Goal: Task Accomplishment & Management: Use online tool/utility

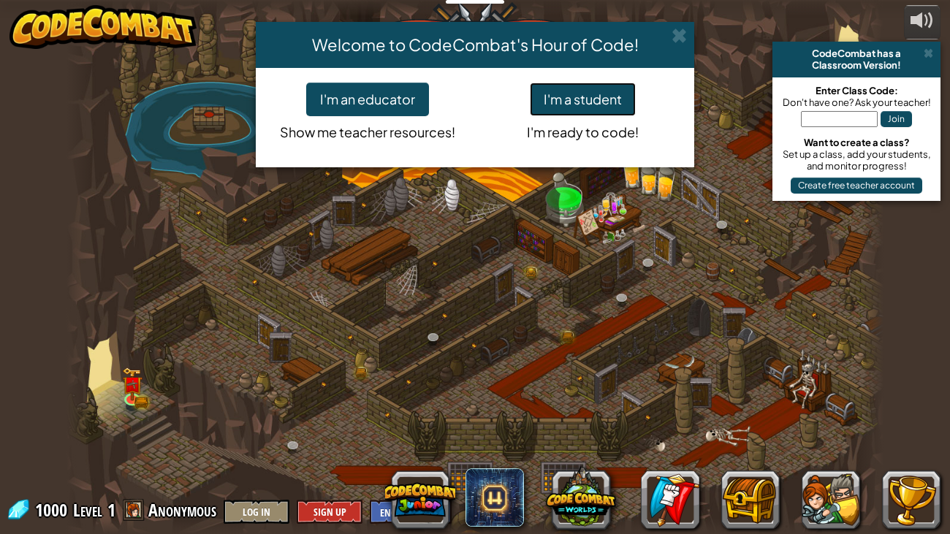
drag, startPoint x: 558, startPoint y: 101, endPoint x: 570, endPoint y: 108, distance: 13.8
click at [565, 107] on button "I'm a student" at bounding box center [583, 100] width 106 height 34
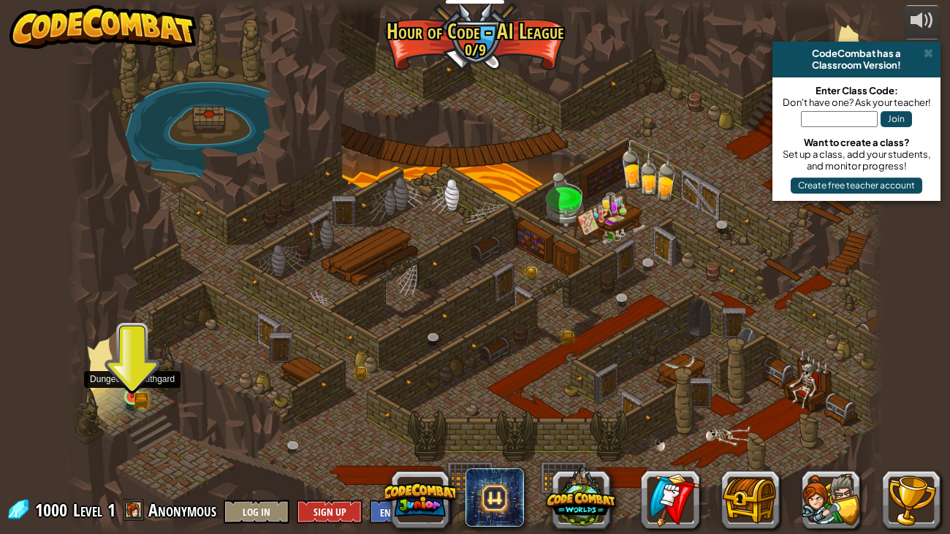
click at [122, 393] on img at bounding box center [132, 376] width 20 height 45
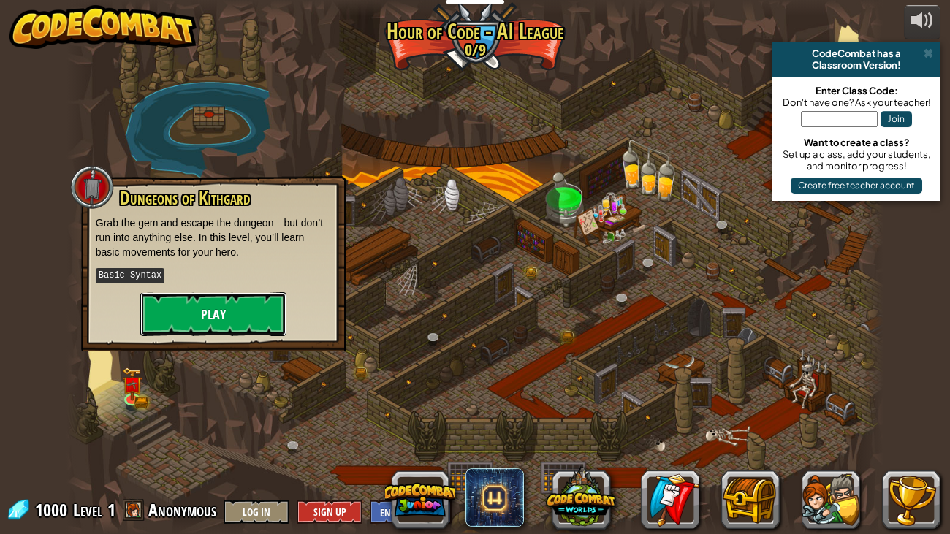
click at [215, 292] on button "Play" at bounding box center [213, 314] width 146 height 44
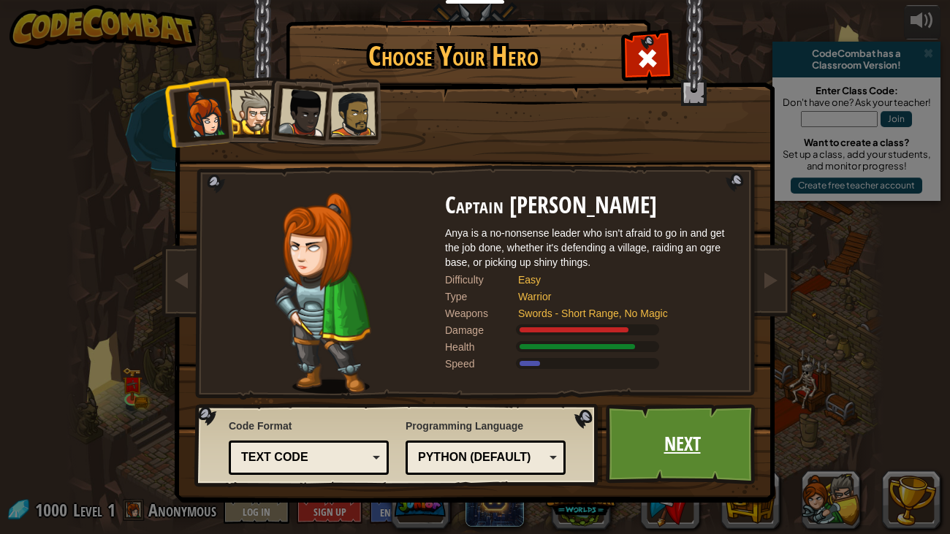
click at [641, 454] on link "Next" at bounding box center [682, 444] width 153 height 80
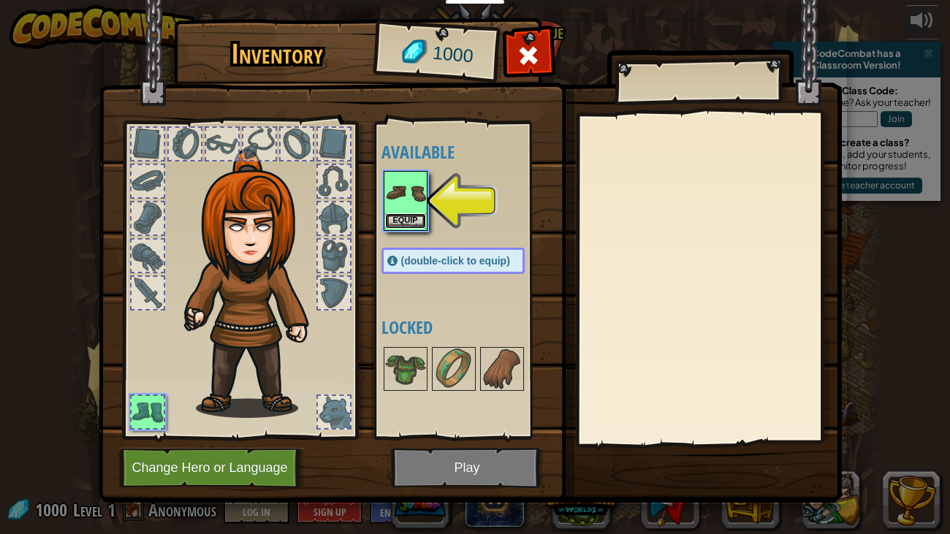
click at [407, 221] on button "Equip" at bounding box center [405, 220] width 41 height 15
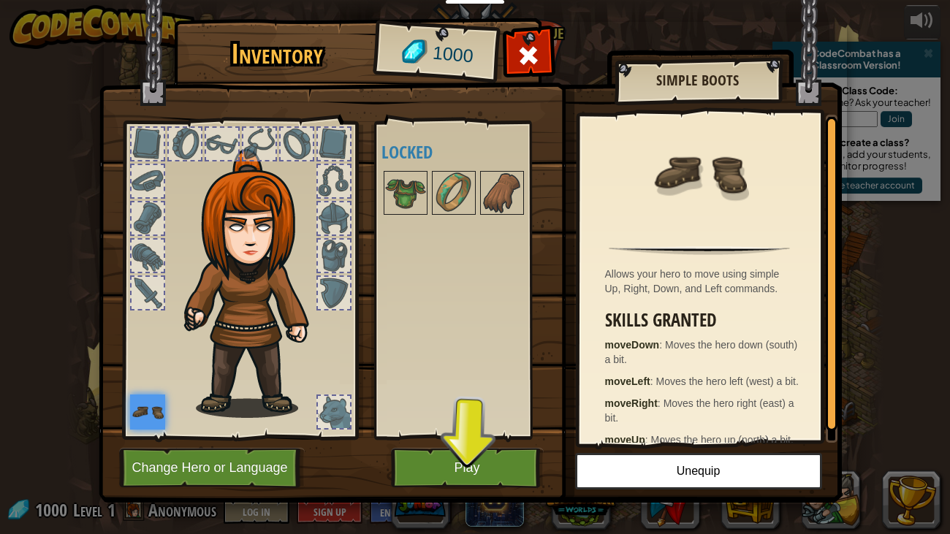
click at [501, 441] on img at bounding box center [470, 237] width 743 height 530
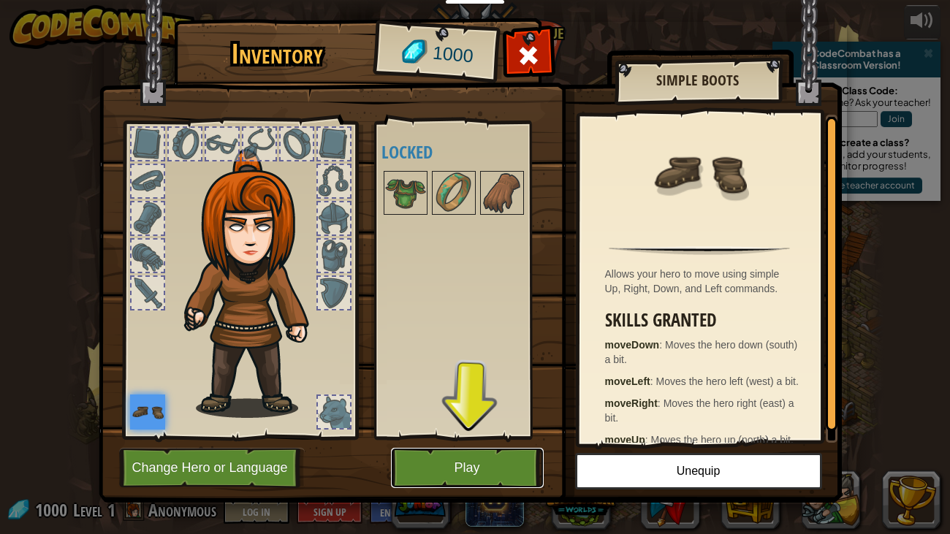
click at [497, 455] on button "Play" at bounding box center [467, 468] width 153 height 40
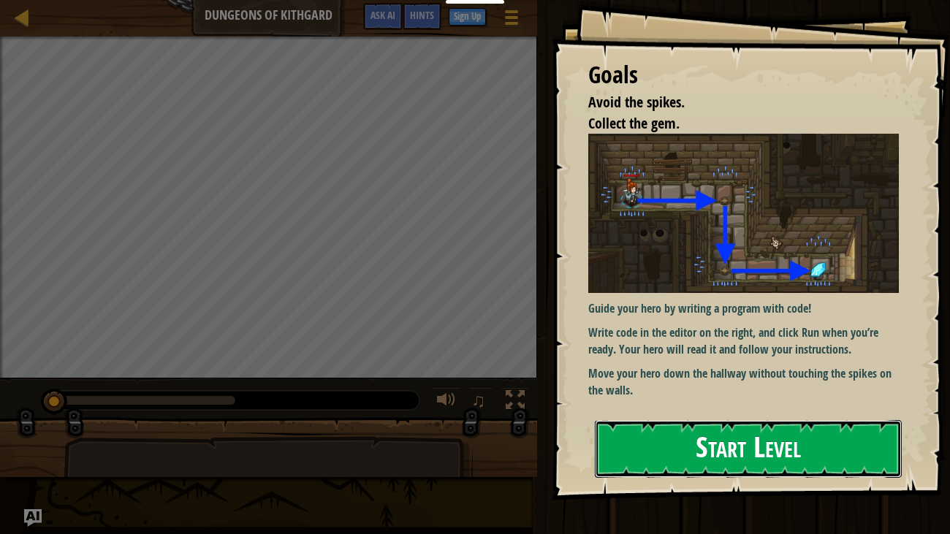
click at [721, 455] on button "Start Level" at bounding box center [749, 449] width 308 height 58
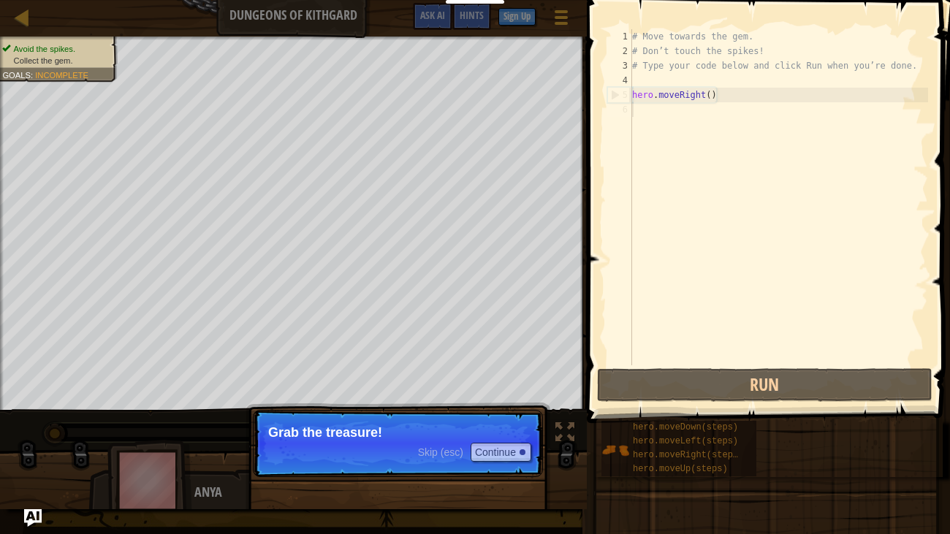
click at [346, 429] on p "Grab the treasure!" at bounding box center [397, 432] width 259 height 15
click at [499, 459] on button "Continue" at bounding box center [500, 452] width 61 height 19
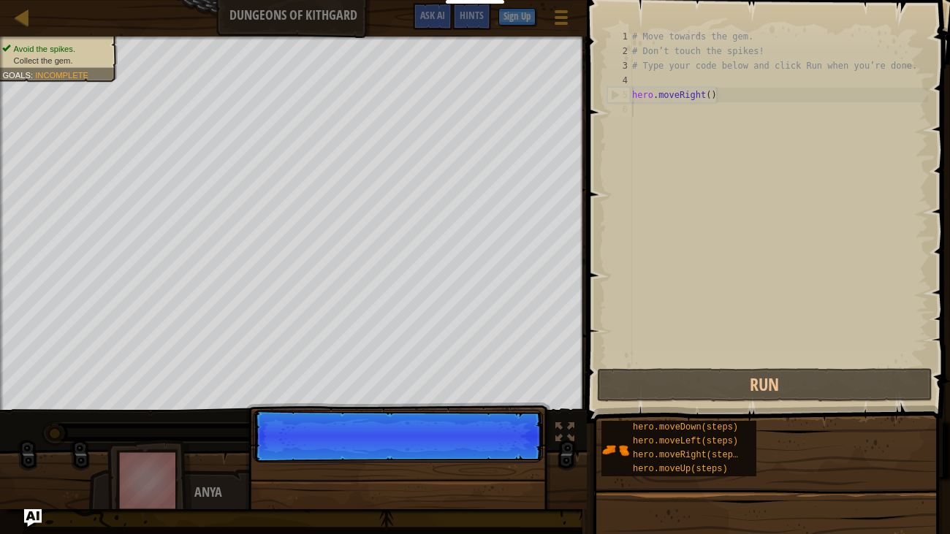
scroll to position [7, 0]
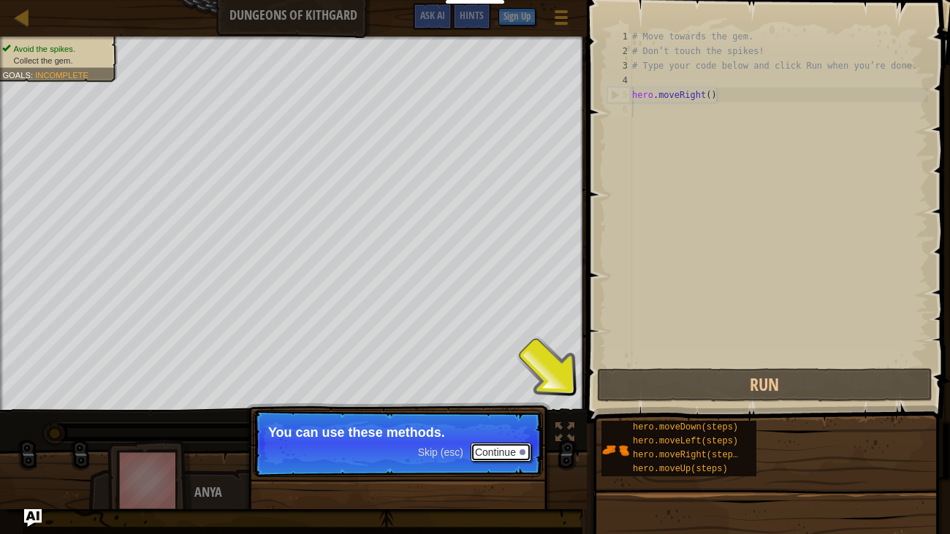
click at [495, 451] on button "Continue" at bounding box center [500, 452] width 61 height 19
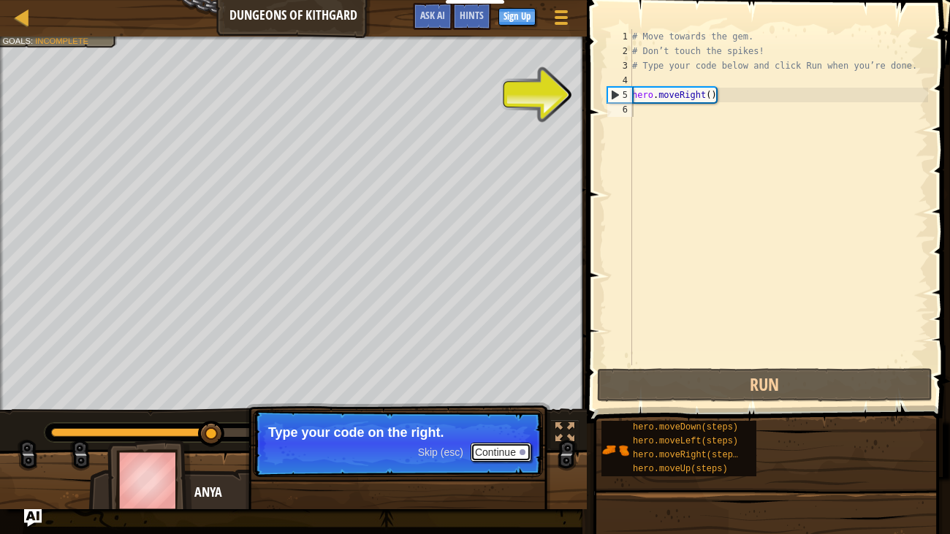
click at [488, 450] on button "Continue" at bounding box center [500, 452] width 61 height 19
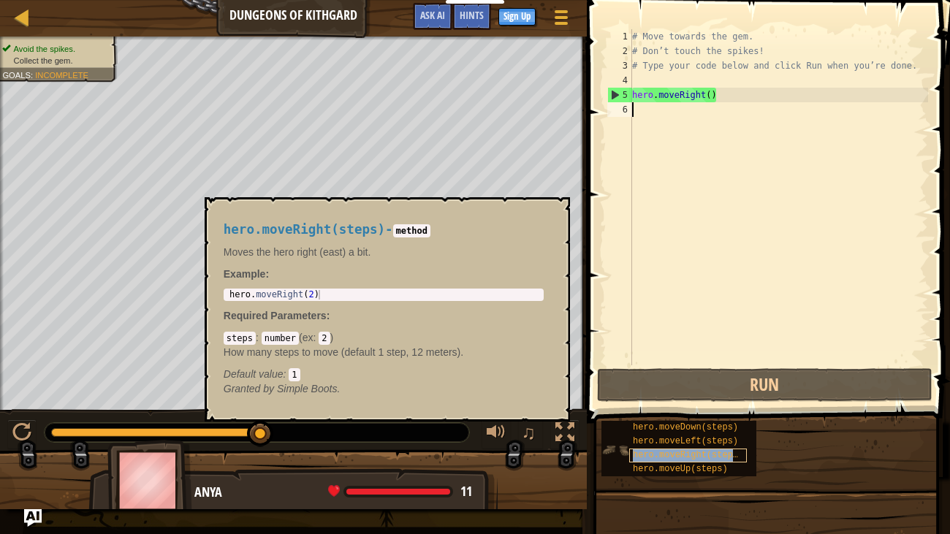
click at [674, 449] on div "hero.moveRight(steps)" at bounding box center [688, 456] width 118 height 14
click at [703, 471] on span "hero.moveUp(steps)" at bounding box center [680, 469] width 95 height 10
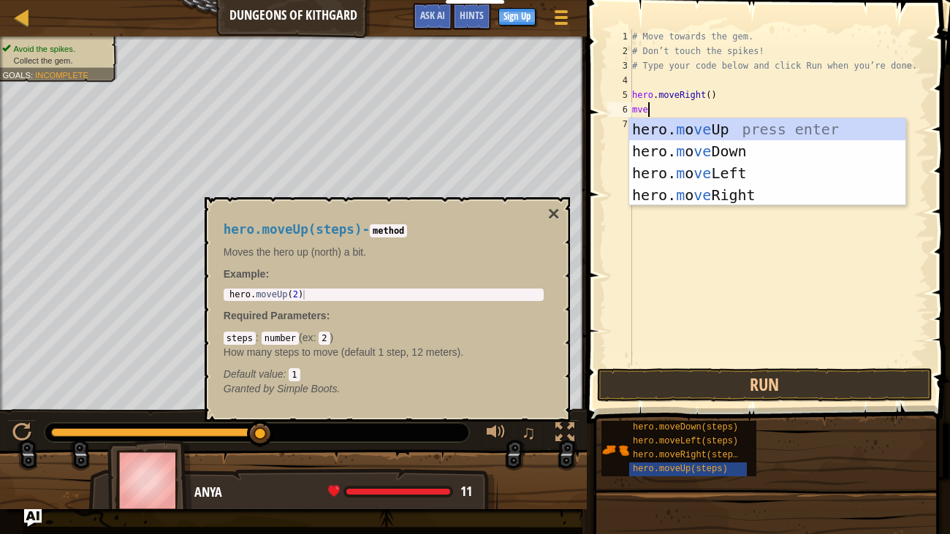
type textarea "mveo"
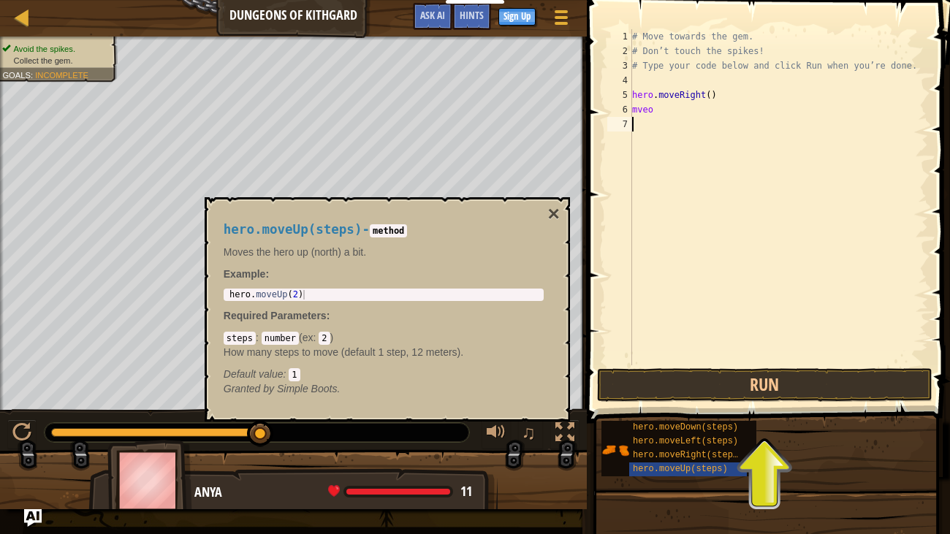
click at [691, 142] on div "# Move towards the gem. # Don’t touch the spikes! # Type your code below and cl…" at bounding box center [778, 211] width 299 height 365
drag, startPoint x: 701, startPoint y: 107, endPoint x: 687, endPoint y: 0, distance: 108.4
click at [687, 7] on div "1 2 3 4 5 6 7 # Move towards the gem. # Don’t touch the spikes! # Type your cod…" at bounding box center [765, 240] width 367 height 466
type textarea "# Move towards the gem. # Don’t touch the spikes!"
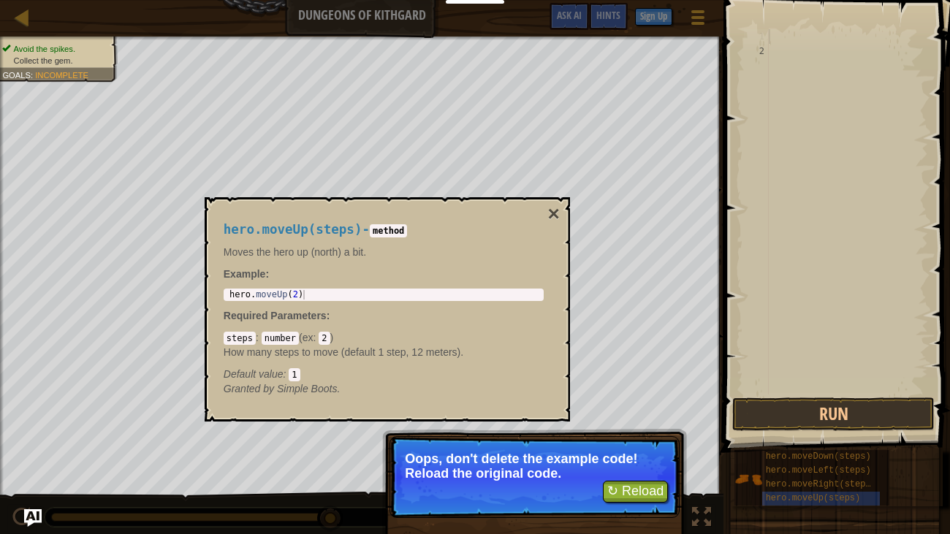
click at [646, 504] on p "↻ Reload Oops, don't delete the example code! Reload the original code." at bounding box center [534, 477] width 290 height 82
drag, startPoint x: 652, startPoint y: 509, endPoint x: 666, endPoint y: 470, distance: 42.1
click at [665, 476] on p "↻ Reload Oops, don't delete the example code! Reload the original code." at bounding box center [534, 477] width 290 height 82
click at [640, 500] on button "↻ Reload" at bounding box center [635, 492] width 65 height 22
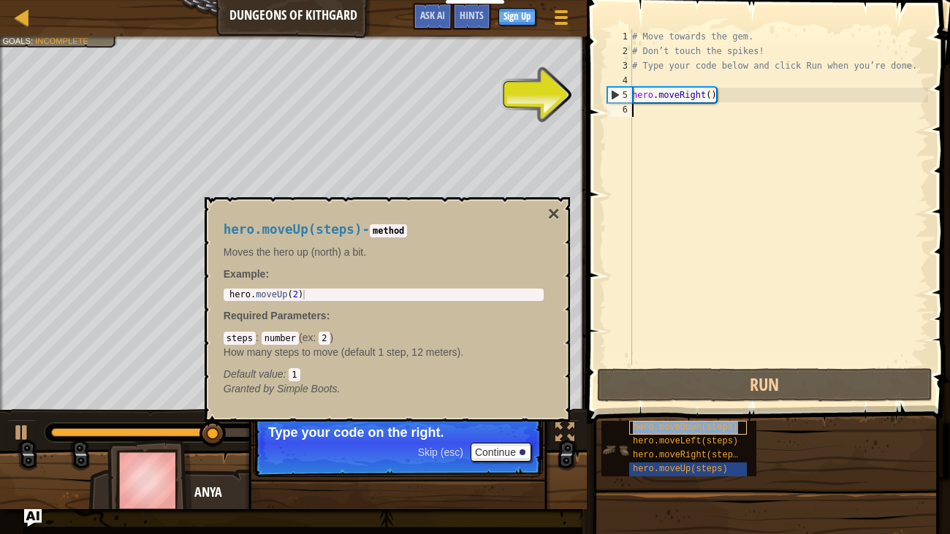
click at [658, 421] on div "hero.moveDown(steps)" at bounding box center [688, 428] width 118 height 14
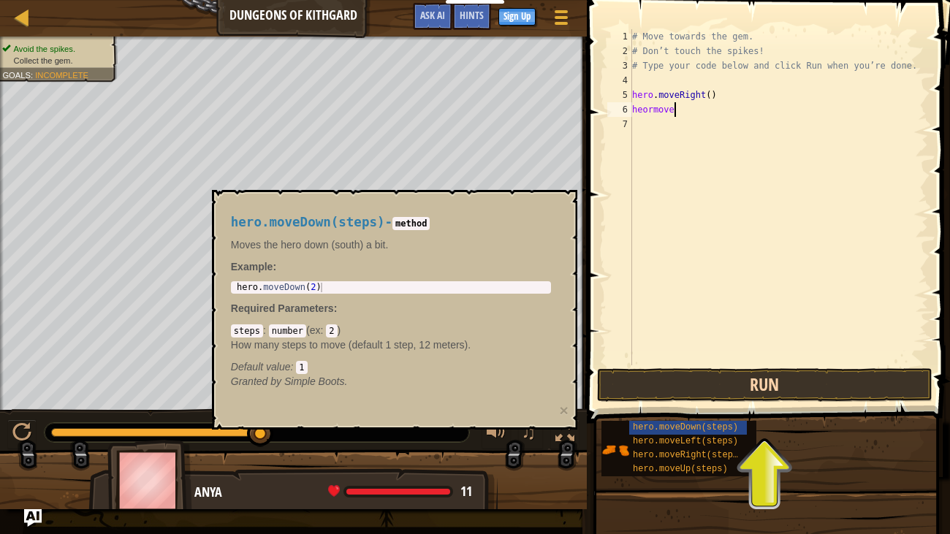
scroll to position [7, 2]
click at [651, 109] on div "# Move towards the gem. # Don’t touch the spikes! # Type your code below and cl…" at bounding box center [778, 211] width 299 height 365
type textarea "heor.move"
click at [693, 136] on div "# Move towards the gem. # Don’t touch the spikes! # Type your code below and cl…" at bounding box center [778, 211] width 299 height 365
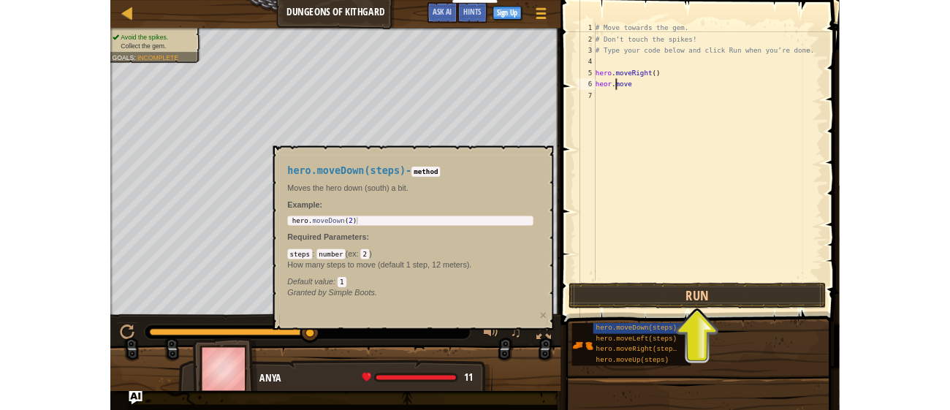
scroll to position [7, 0]
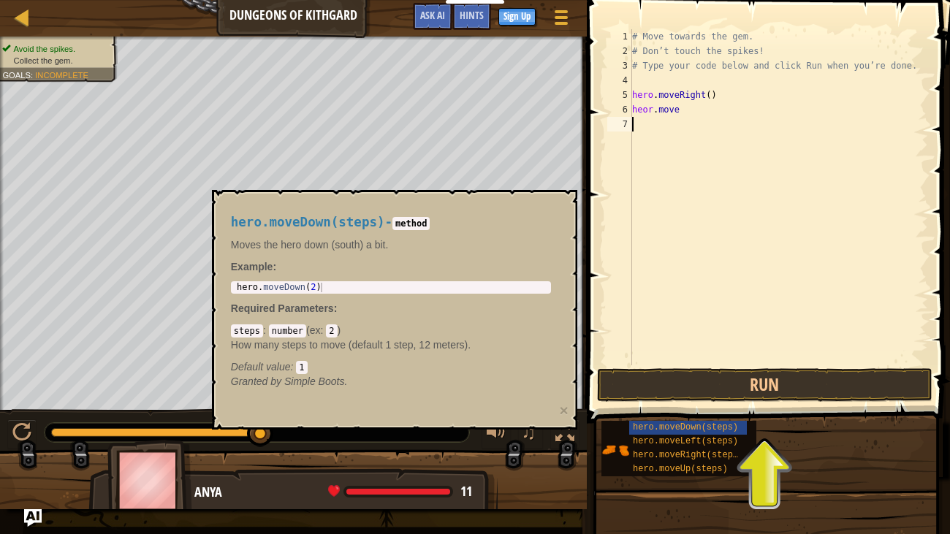
click at [687, 134] on div "# Move towards the gem. # Don’t touch the spikes! # Type your code below and cl…" at bounding box center [778, 211] width 299 height 365
click at [683, 128] on div "# Move towards the gem. # Don’t touch the spikes! # Type your code below and cl…" at bounding box center [778, 211] width 299 height 365
click at [683, 120] on div "# Move towards the gem. # Don’t touch the spikes! # Type your code below and cl…" at bounding box center [778, 211] width 299 height 365
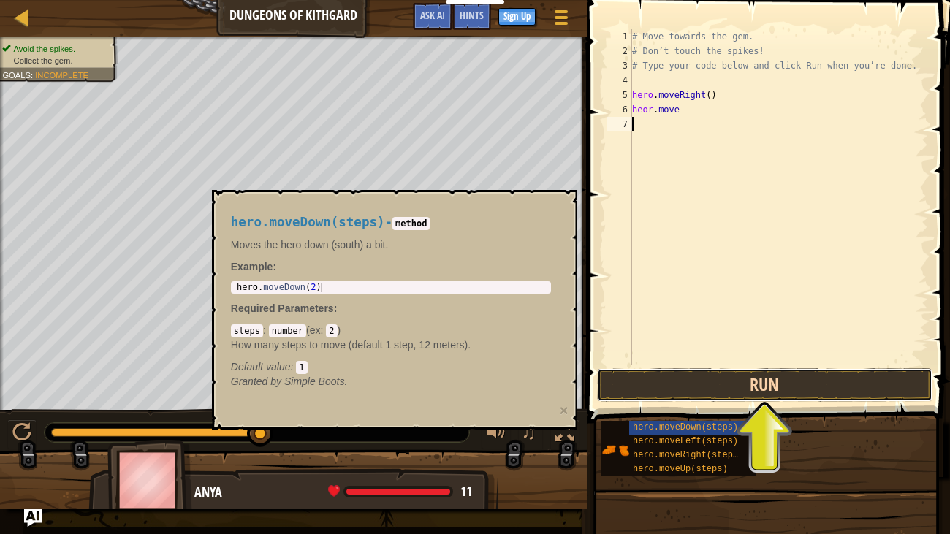
click at [801, 375] on button "Run" at bounding box center [764, 385] width 335 height 34
